Goal: Find specific page/section: Find specific page/section

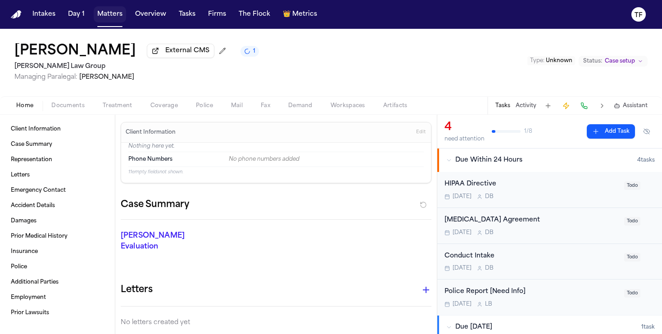
click at [106, 12] on button "Matters" at bounding box center [110, 14] width 32 height 16
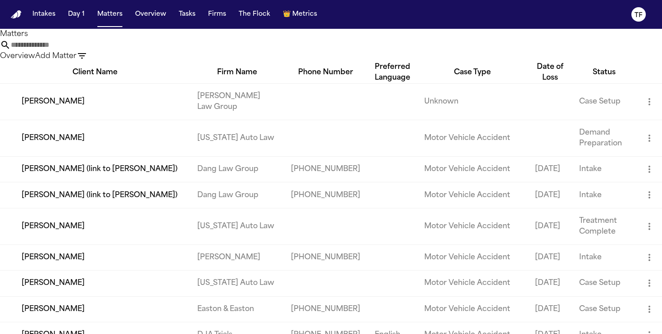
click at [83, 50] on input "text" at bounding box center [47, 45] width 72 height 11
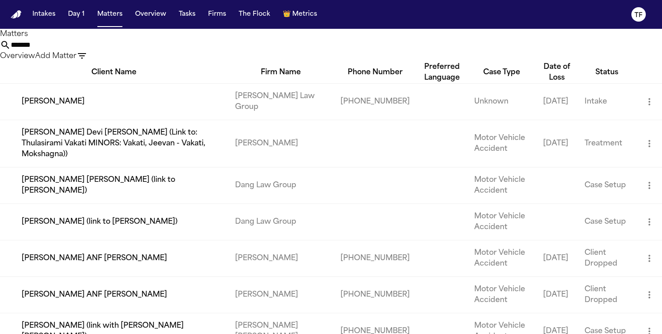
type input "*******"
click at [49, 118] on td "[PERSON_NAME]" at bounding box center [114, 101] width 228 height 36
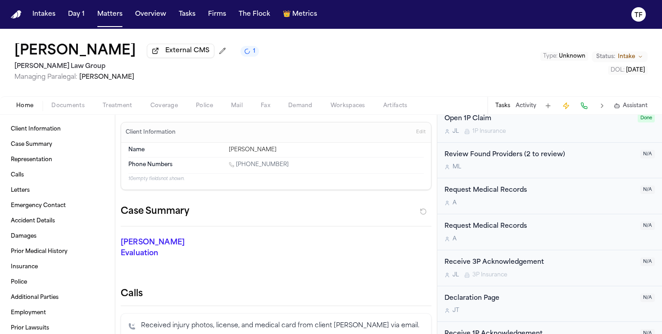
scroll to position [767, 0]
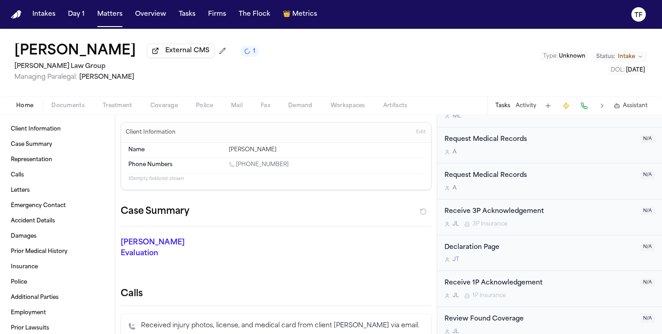
click at [80, 109] on span "Documents" at bounding box center [67, 105] width 33 height 7
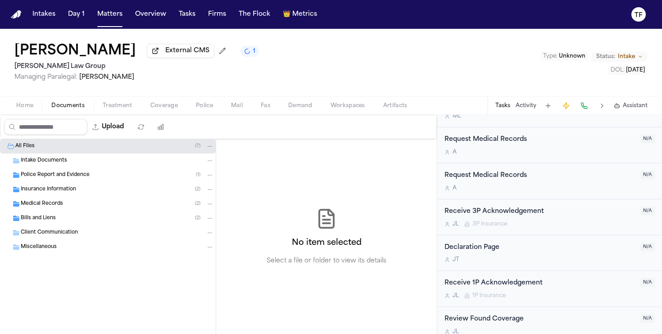
click at [74, 204] on div "Medical Records ( 2 )" at bounding box center [117, 204] width 193 height 8
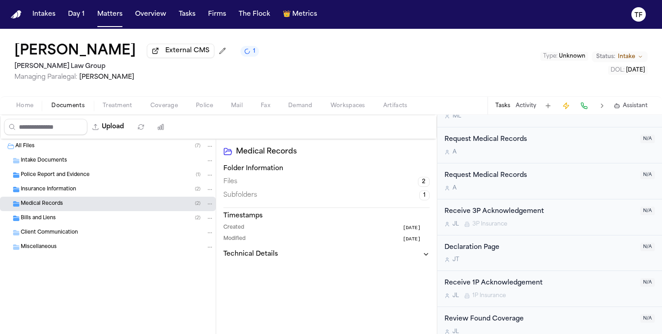
click at [70, 197] on div "Insurance Information ( 2 )" at bounding box center [108, 189] width 216 height 14
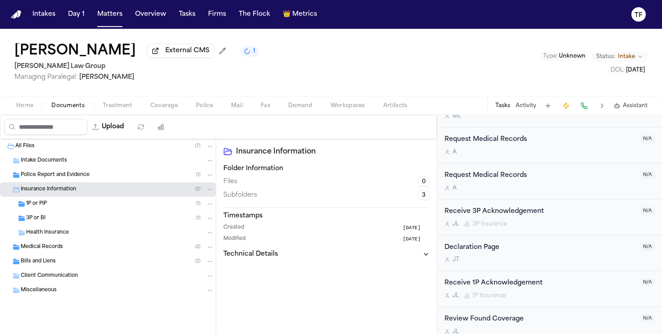
click at [54, 218] on div "3P or BI ( 1 )" at bounding box center [120, 218] width 188 height 8
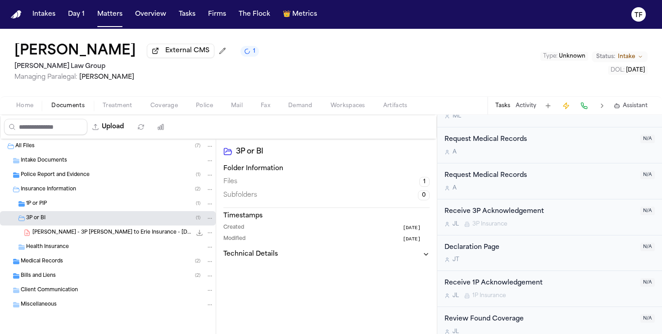
click at [63, 210] on div "1P or PIP ( 1 )" at bounding box center [108, 204] width 216 height 14
